Goal: Use online tool/utility: Use online tool/utility

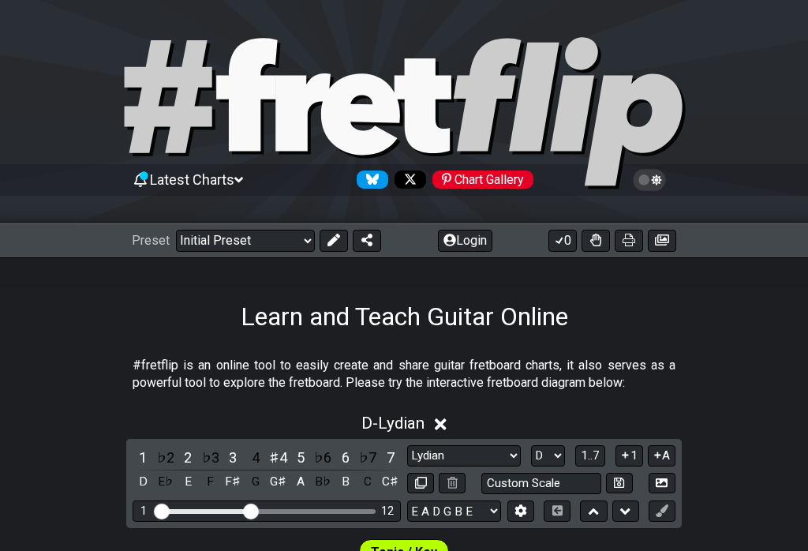
select select "Lydian"
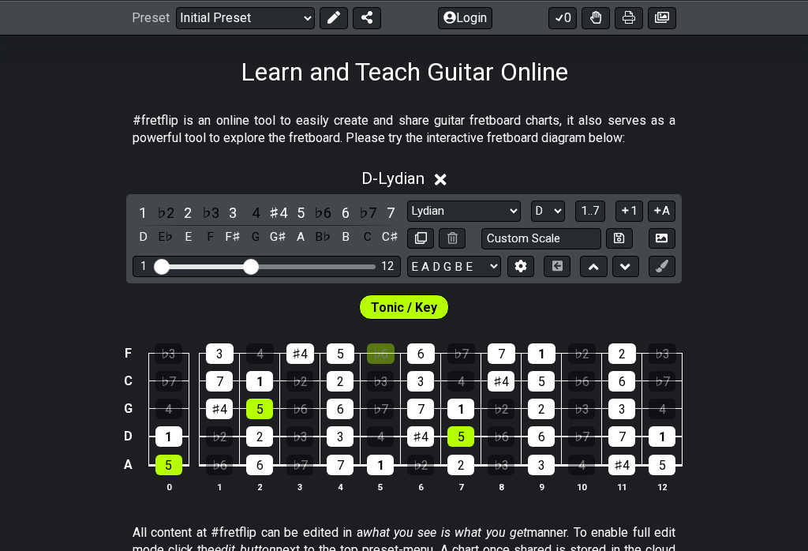
select select "G"
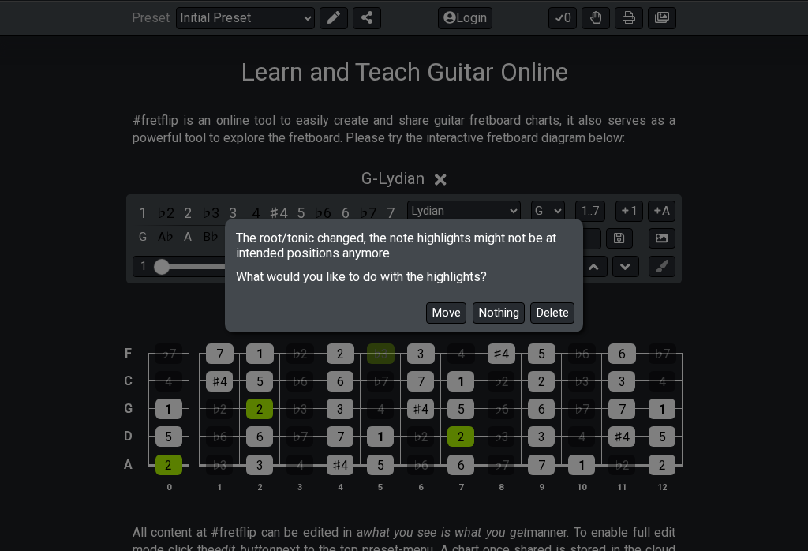
click at [426, 312] on button "Move" at bounding box center [446, 312] width 40 height 21
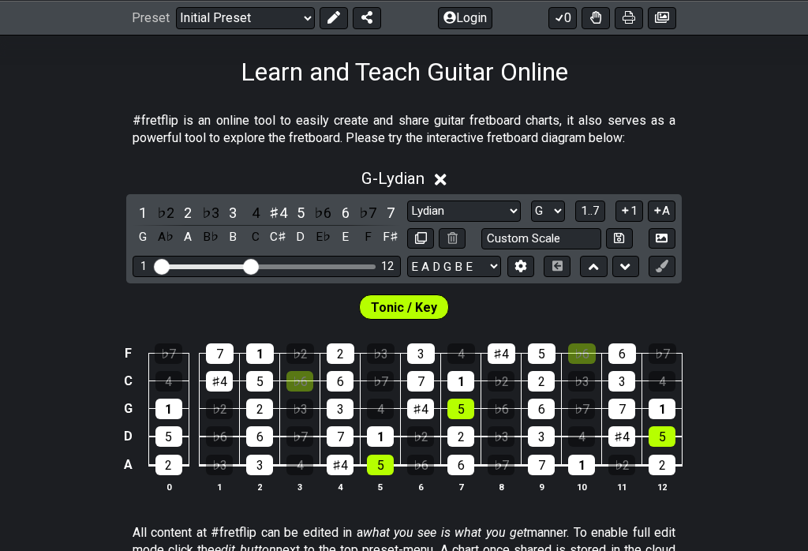
click at [581, 218] on span "1..7" at bounding box center [590, 211] width 19 height 14
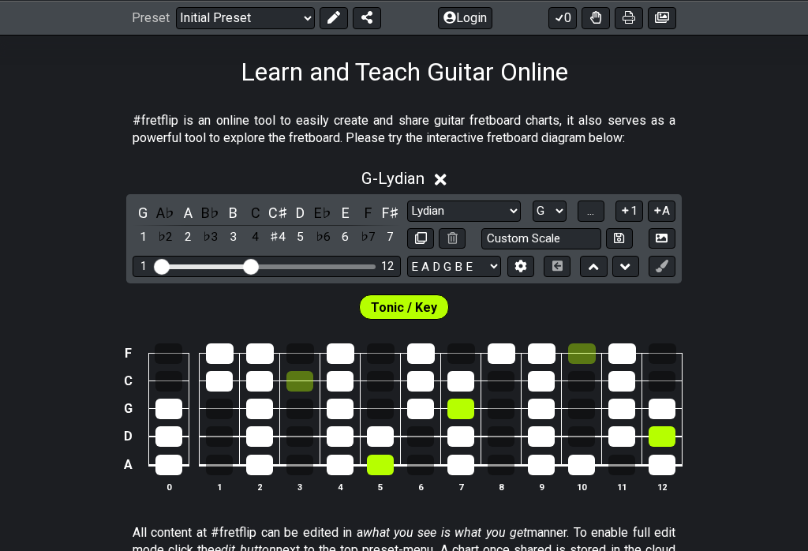
click at [587, 218] on span "..." at bounding box center [590, 211] width 7 height 14
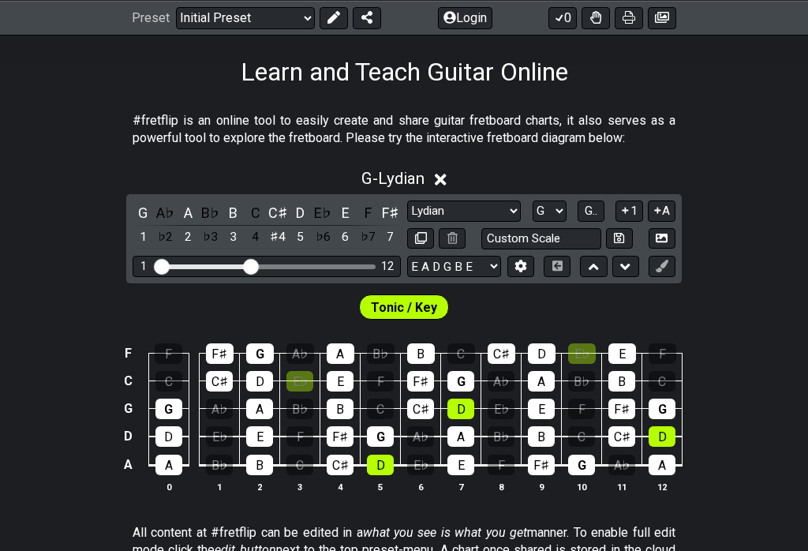
click at [577, 222] on button "G.." at bounding box center [590, 210] width 27 height 21
click at [311, 243] on div "D" at bounding box center [300, 236] width 21 height 21
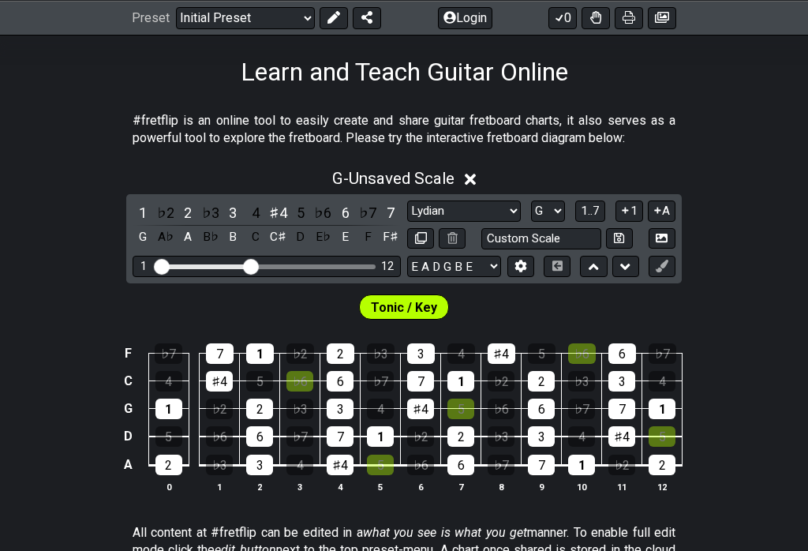
click at [581, 218] on span "1..7" at bounding box center [590, 211] width 19 height 14
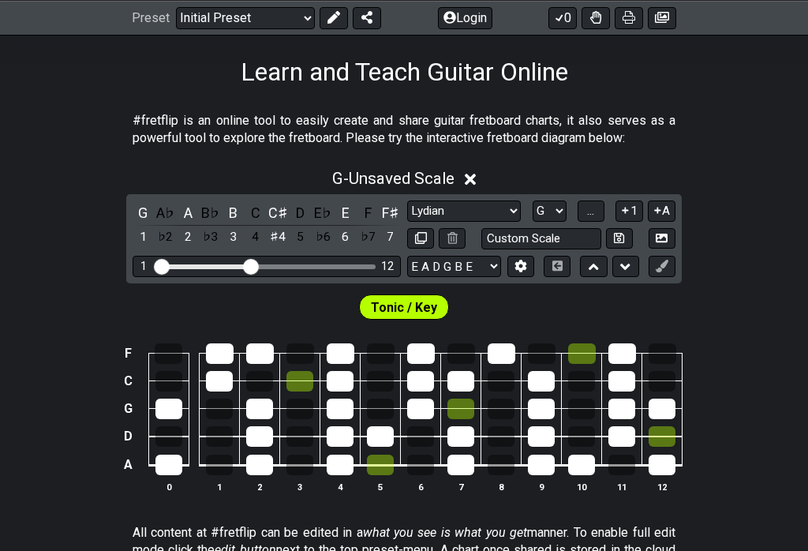
click at [587, 218] on span "..." at bounding box center [590, 211] width 7 height 14
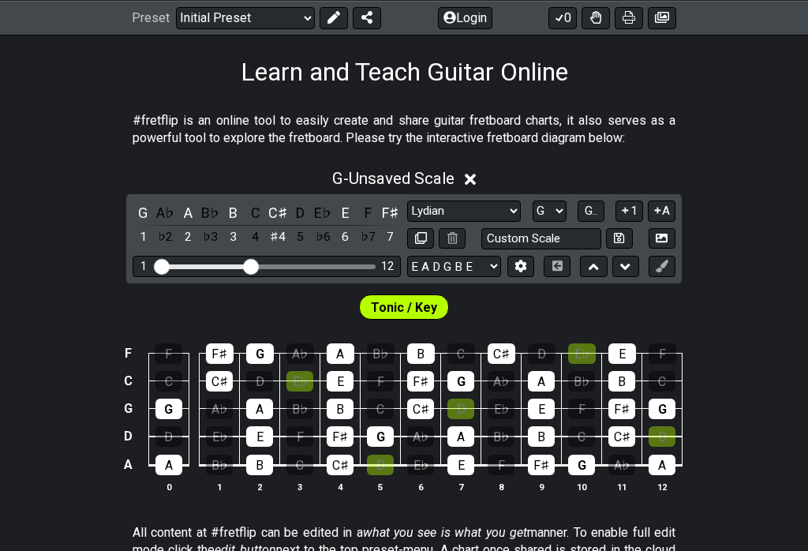
click at [585, 218] on span "G.." at bounding box center [591, 211] width 13 height 14
click at [407, 222] on select "Minor Pentatonic Click to edit Minor Pentatonic Major Pentatonic Minor Blues Ma…" at bounding box center [464, 210] width 114 height 21
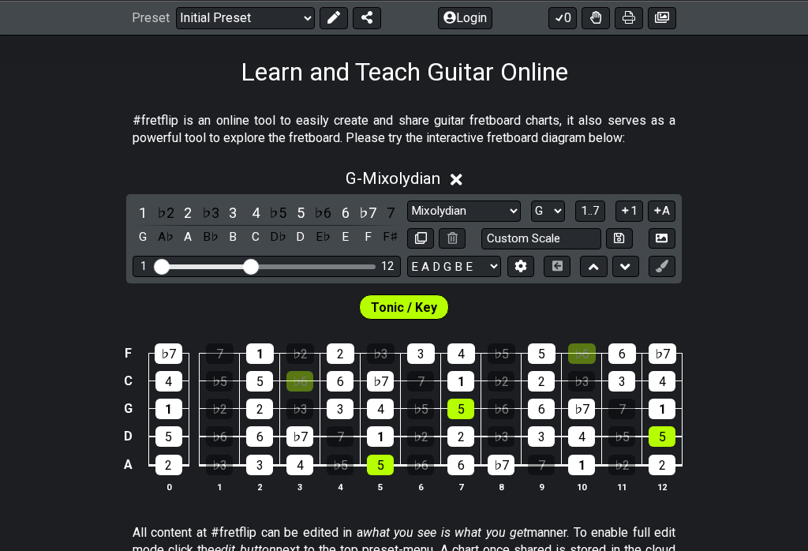
click at [407, 222] on select "Minor Pentatonic Click to edit Minor Pentatonic Major Pentatonic Minor Blues Ma…" at bounding box center [464, 210] width 114 height 21
select select "Major Pentatonic"
